Goal: Transaction & Acquisition: Purchase product/service

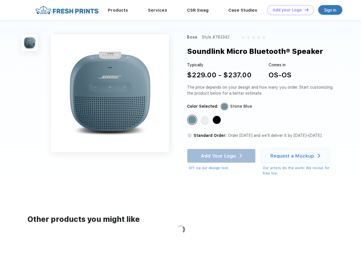
click at [289, 10] on link "Add your Logo Design Tool" at bounding box center [290, 10] width 47 height 10
click at [0, 0] on div "Design Tool" at bounding box center [0, 0] width 0 height 0
click at [304, 10] on link "Add your Logo Design Tool" at bounding box center [290, 10] width 47 height 10
click at [30, 43] on img at bounding box center [29, 42] width 17 height 17
click at [193, 120] on div "Standard Color" at bounding box center [192, 120] width 8 height 8
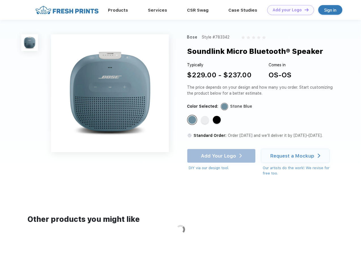
click at [206, 120] on div "Standard Color" at bounding box center [205, 120] width 8 height 8
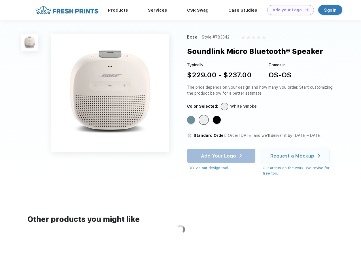
click at [218, 120] on div "Standard Color" at bounding box center [217, 120] width 8 height 8
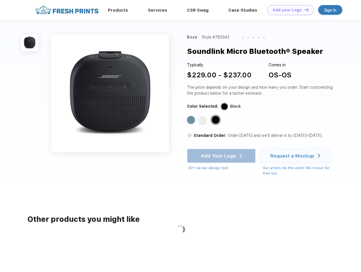
click at [222, 156] on div "Add Your Logo DIY via our design tool. Ah shoot! This product isn't up in our d…" at bounding box center [221, 160] width 69 height 22
click at [296, 156] on div "Request a Mockup" at bounding box center [293, 156] width 44 height 6
